Goal: Task Accomplishment & Management: Use online tool/utility

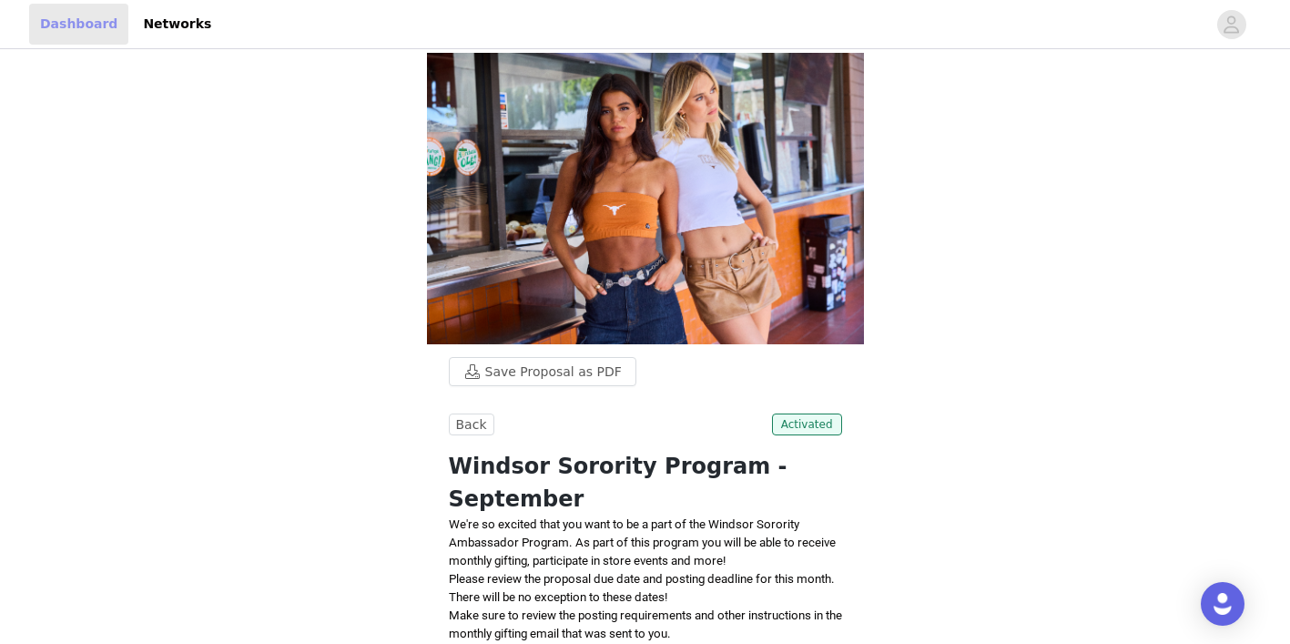
click at [71, 26] on link "Dashboard" at bounding box center [78, 24] width 99 height 41
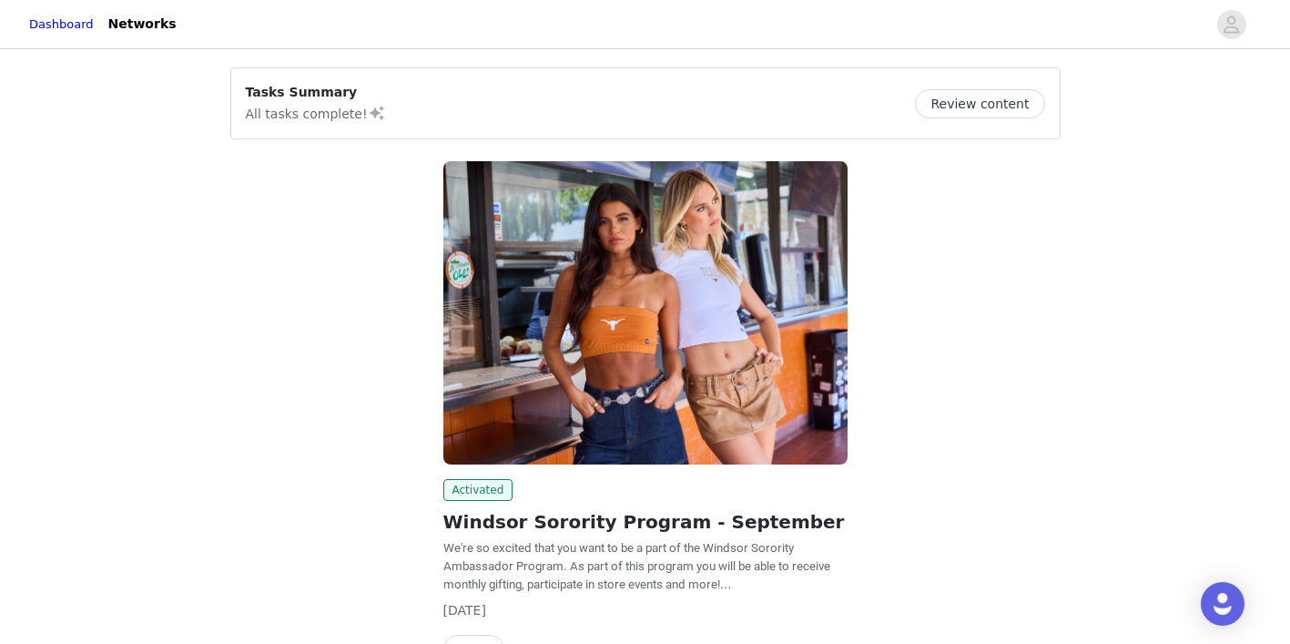
click at [971, 107] on button "Review content" at bounding box center [979, 103] width 129 height 29
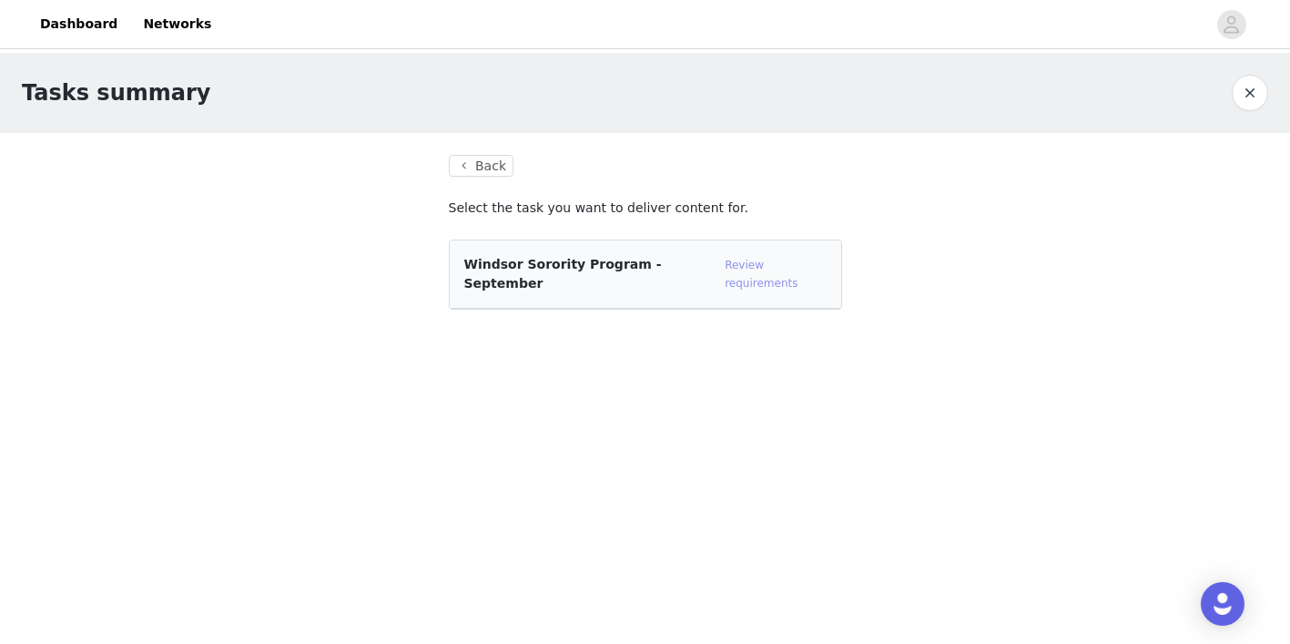
click at [791, 267] on link "Review requirements" at bounding box center [761, 274] width 73 height 31
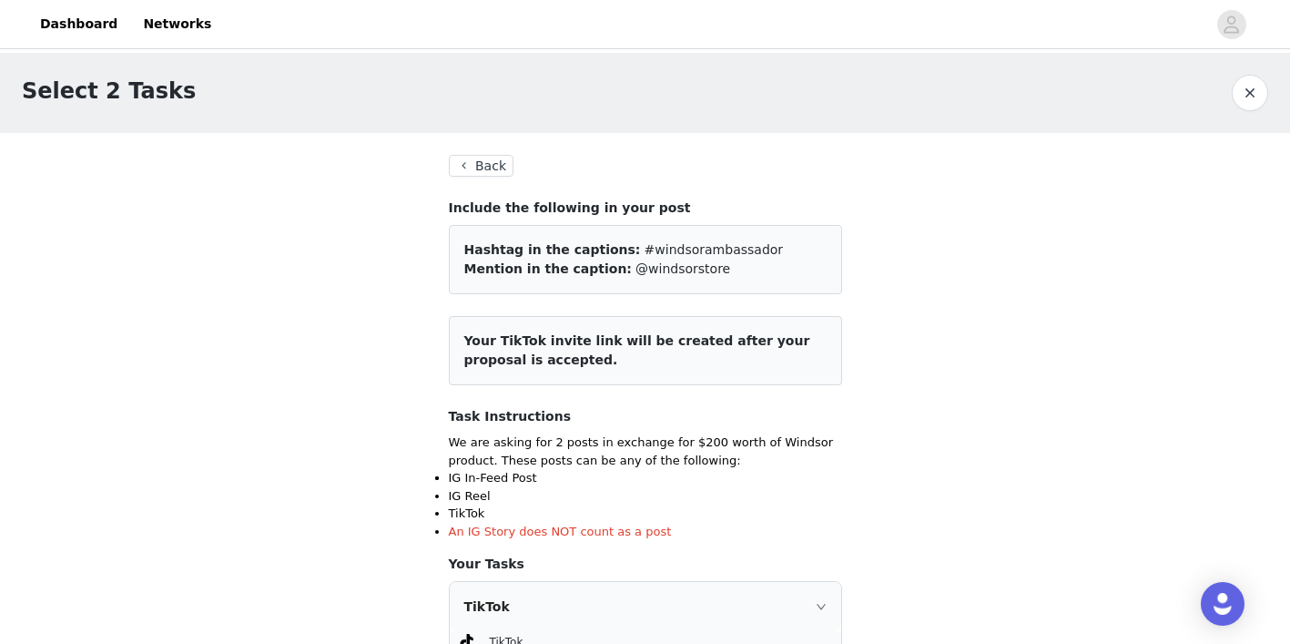
click at [470, 158] on button "Back" at bounding box center [482, 166] width 66 height 22
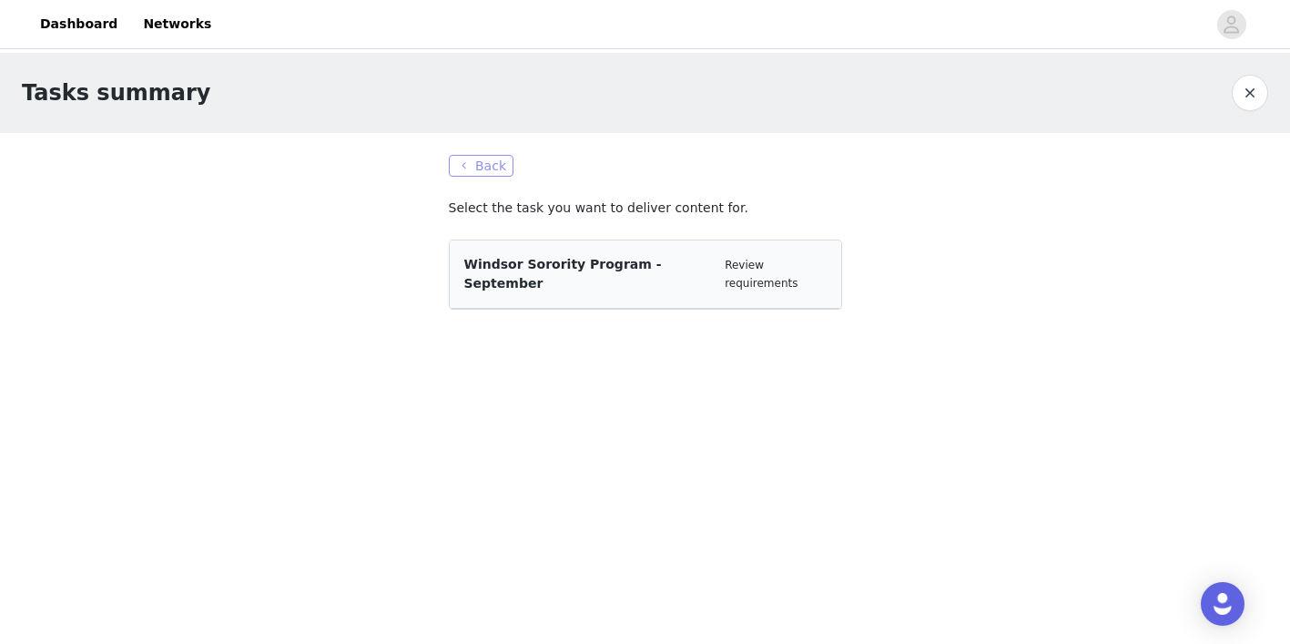
click at [474, 163] on button "Back" at bounding box center [482, 166] width 66 height 22
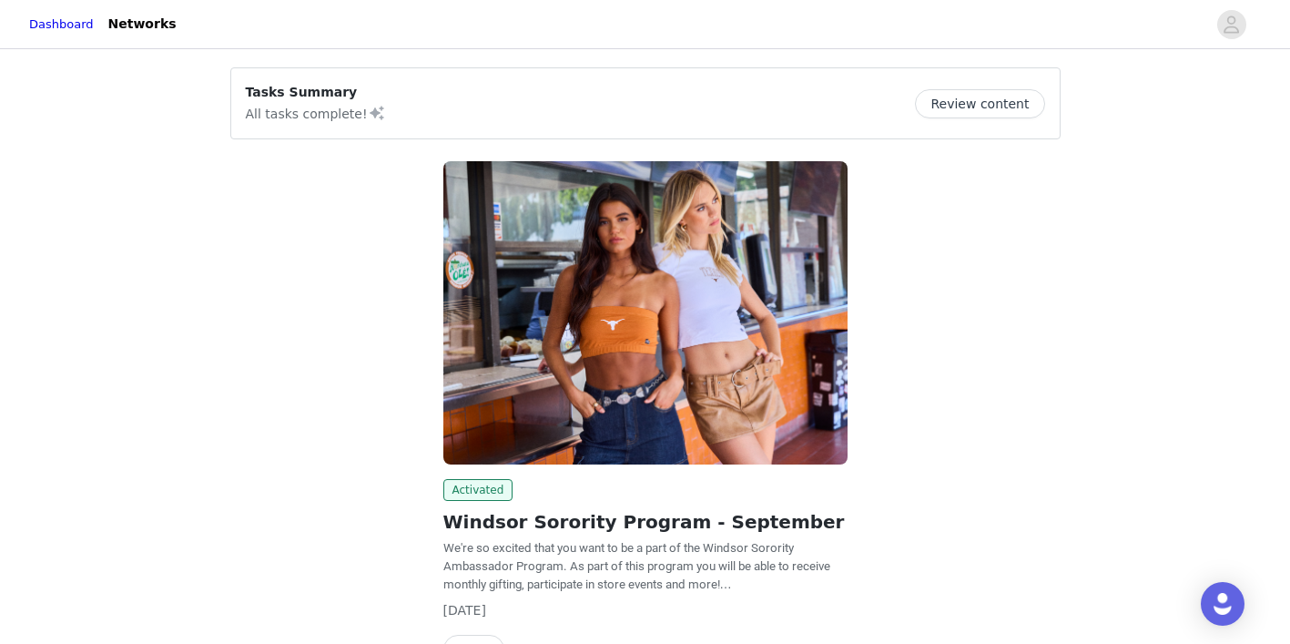
scroll to position [112, 0]
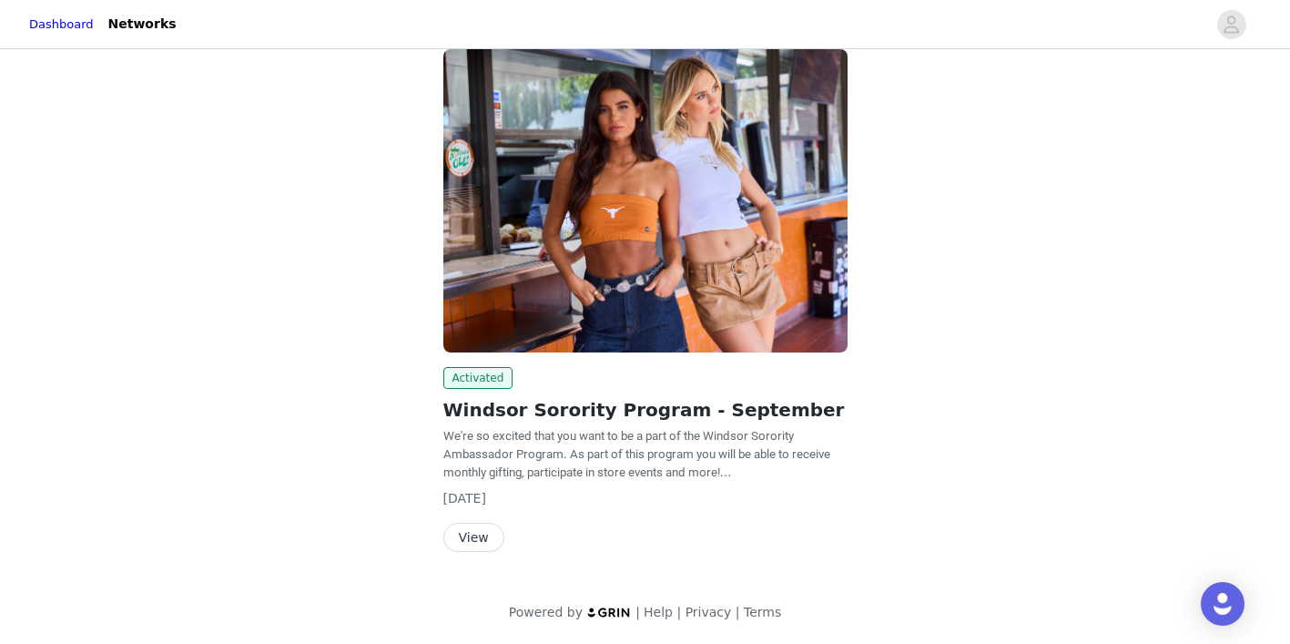
click at [476, 540] on button "View" at bounding box center [473, 537] width 61 height 29
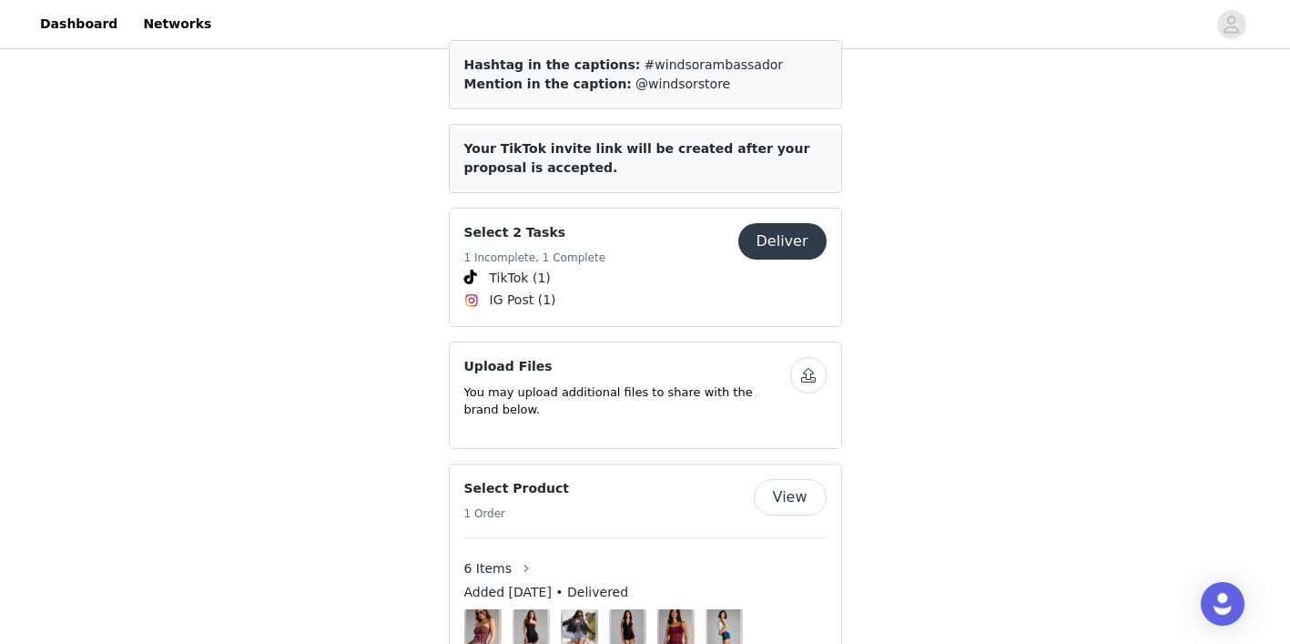
scroll to position [633, 0]
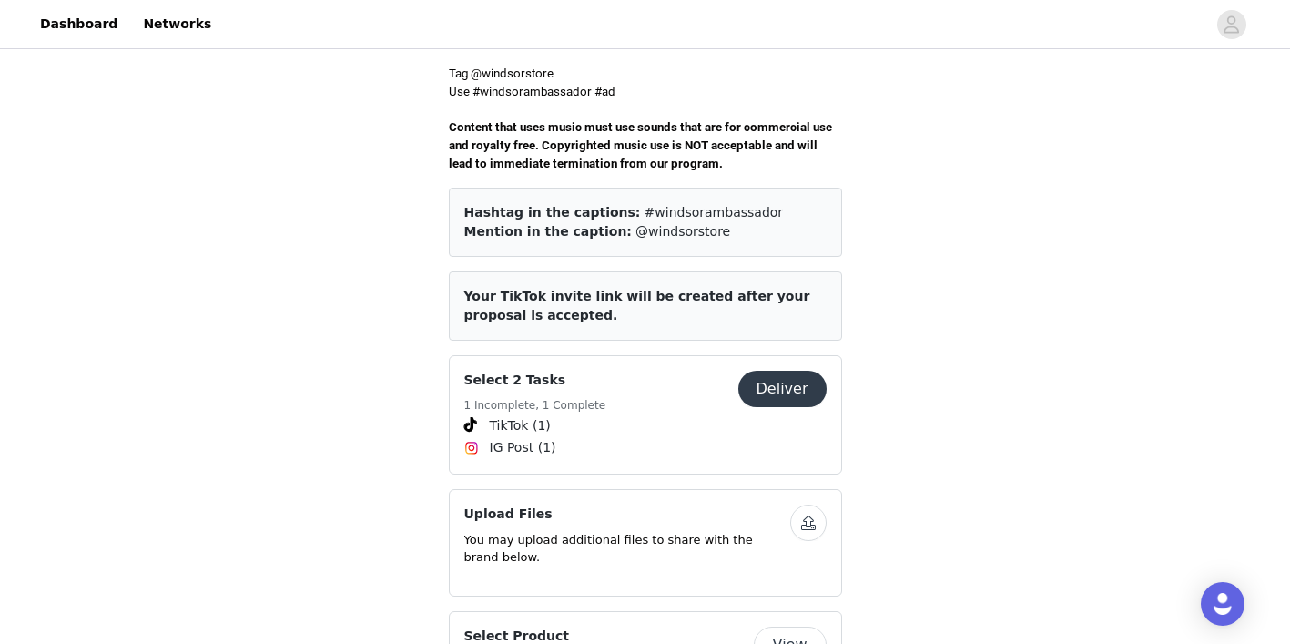
click at [809, 371] on button "Deliver" at bounding box center [782, 389] width 88 height 36
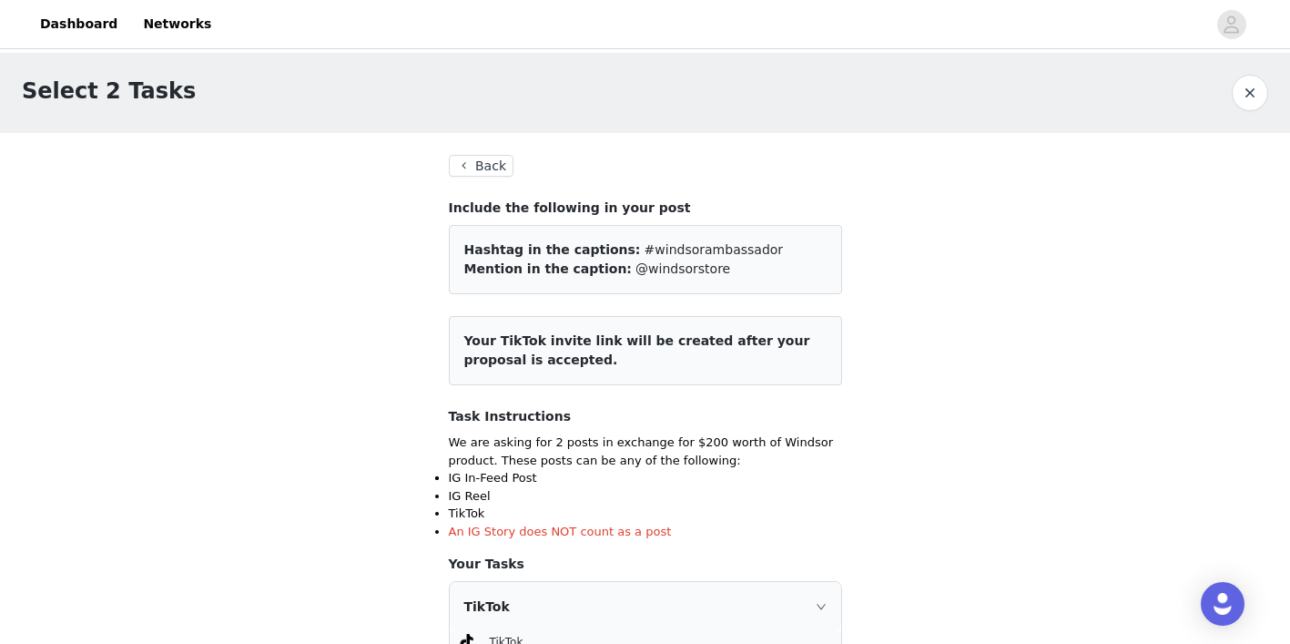
click at [481, 165] on button "Back" at bounding box center [482, 166] width 66 height 22
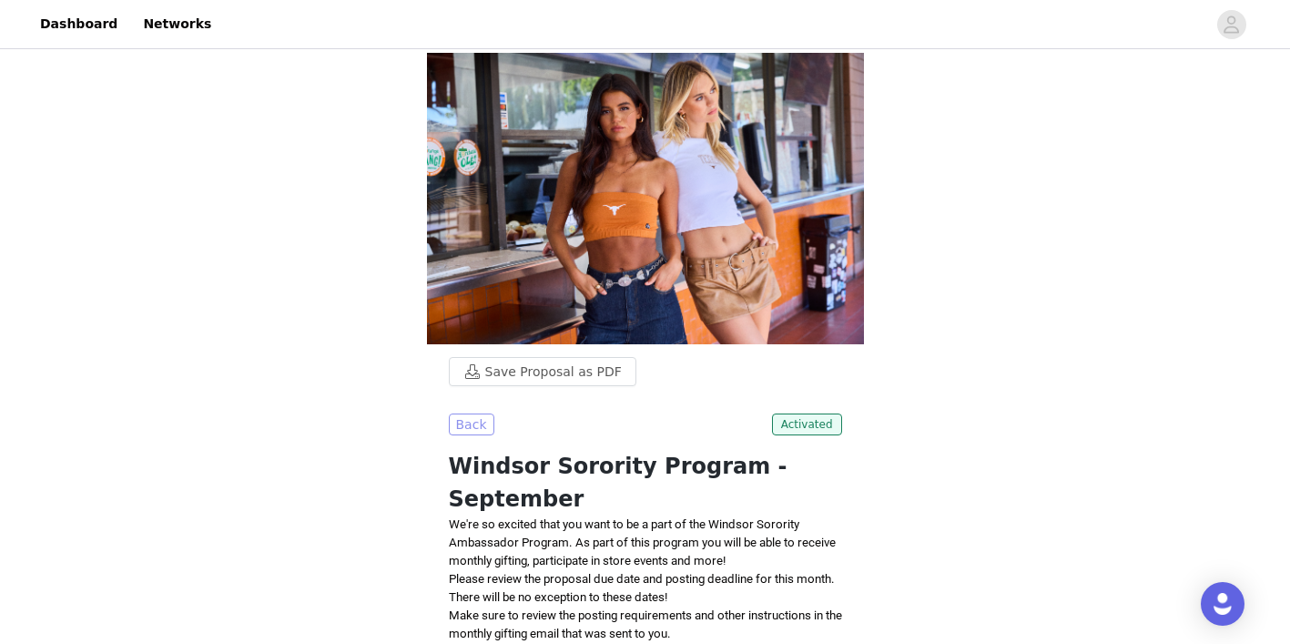
click at [464, 422] on button "Back" at bounding box center [472, 424] width 46 height 22
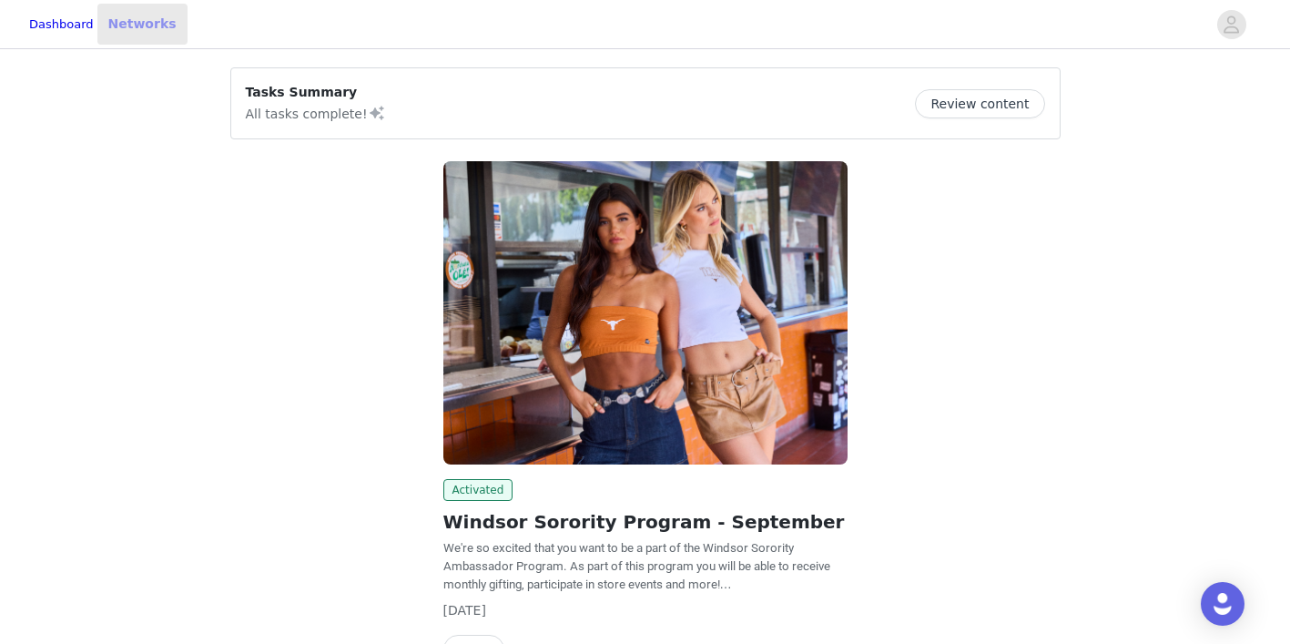
click at [188, 30] on link "Networks" at bounding box center [142, 24] width 90 height 41
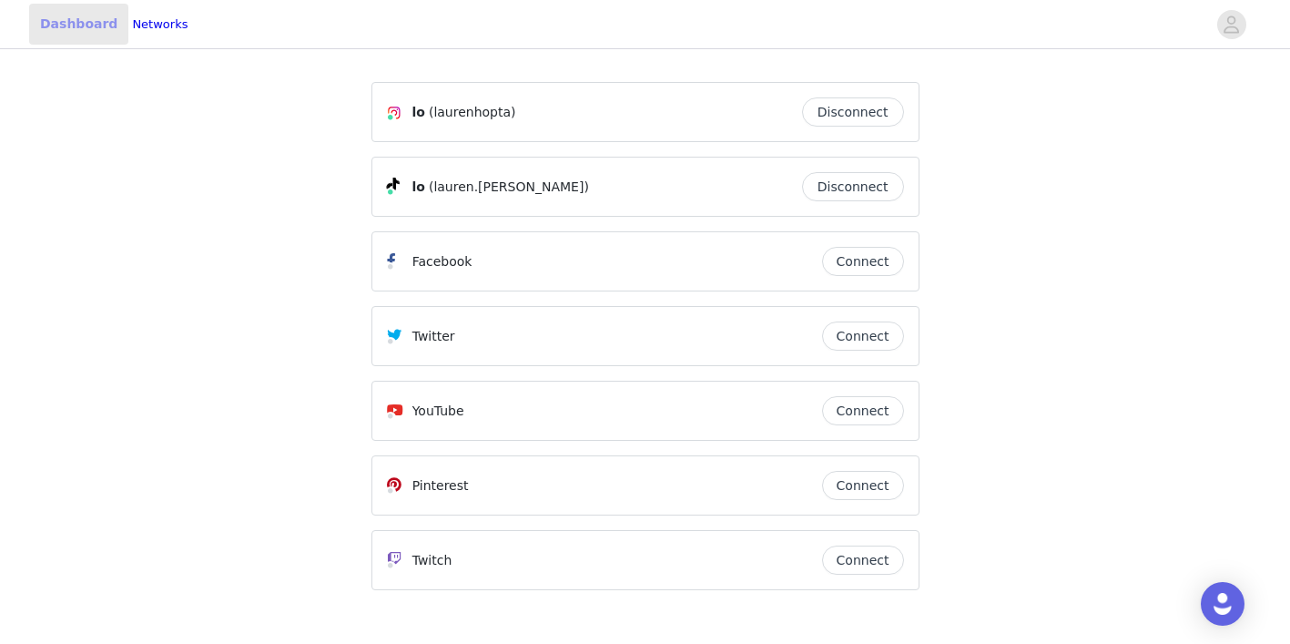
click at [63, 26] on link "Dashboard" at bounding box center [78, 24] width 99 height 41
